Goal: Information Seeking & Learning: Understand process/instructions

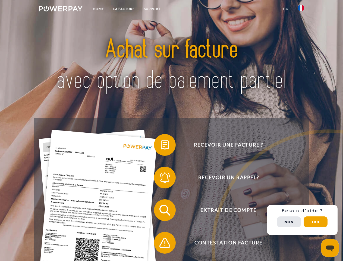
click at [61, 10] on img at bounding box center [61, 8] width 44 height 5
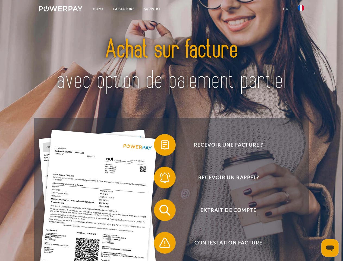
click at [301, 10] on img at bounding box center [301, 8] width 7 height 7
click at [286, 9] on link "CG" at bounding box center [286, 9] width 14 height 10
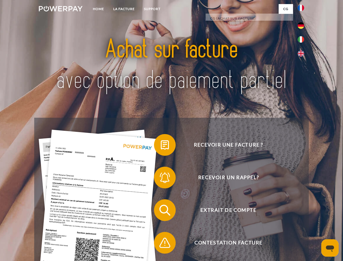
click at [161, 146] on span at bounding box center [156, 144] width 27 height 27
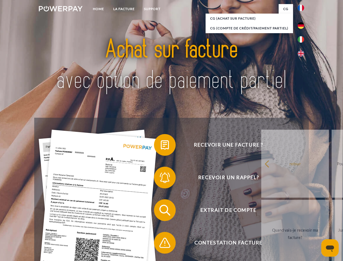
click at [161, 178] on span at bounding box center [156, 177] width 27 height 27
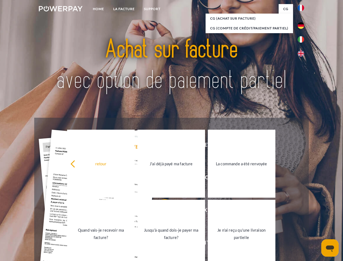
click at [161, 211] on link "Jusqu'à quand dois-je payer ma facture?" at bounding box center [171, 234] width 68 height 68
click at [161, 244] on span at bounding box center [156, 242] width 27 height 27
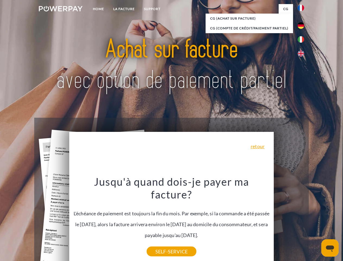
click at [302, 220] on div "Recevoir une facture ? Recevoir un rappel? Extrait de compte retour" at bounding box center [171, 226] width 274 height 217
click at [289, 221] on span "Extrait de compte" at bounding box center [228, 210] width 133 height 22
click at [316, 222] on header "Home LA FACTURE Support" at bounding box center [171, 187] width 343 height 375
